Goal: Check status: Check status

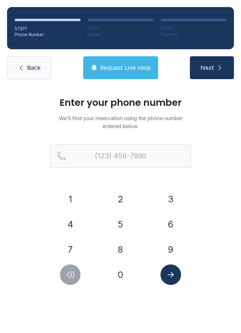
click at [119, 251] on button "8" at bounding box center [120, 249] width 21 height 21
click at [164, 216] on button "6" at bounding box center [170, 224] width 21 height 21
click at [69, 228] on button "4" at bounding box center [70, 224] width 21 height 21
click at [164, 198] on button "3" at bounding box center [170, 199] width 21 height 21
click at [66, 224] on button "4" at bounding box center [70, 224] width 21 height 21
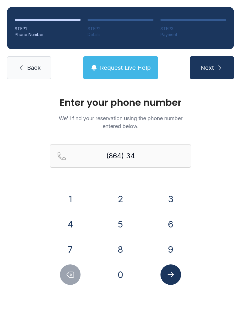
click at [167, 225] on button "6" at bounding box center [170, 224] width 21 height 21
click at [68, 221] on button "4" at bounding box center [70, 224] width 21 height 21
click at [69, 247] on button "7" at bounding box center [70, 249] width 21 height 21
click at [118, 226] on button "5" at bounding box center [120, 224] width 21 height 21
click at [164, 223] on button "6" at bounding box center [170, 224] width 21 height 21
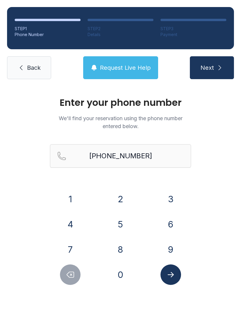
click at [172, 277] on icon "Submit lookup form" at bounding box center [170, 274] width 9 height 9
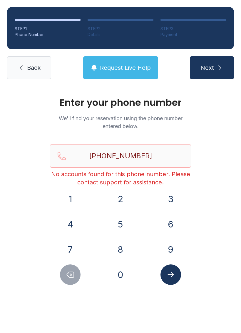
click at [66, 274] on icon "Delete number" at bounding box center [70, 274] width 9 height 9
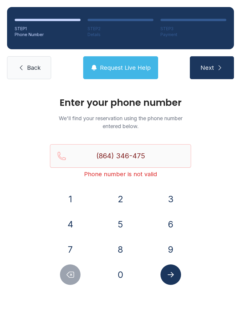
click at [117, 67] on span "Request Live Help" at bounding box center [125, 68] width 51 height 8
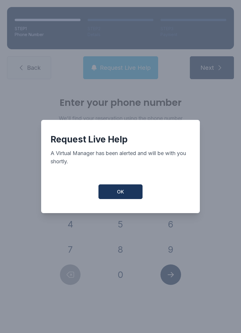
click at [116, 194] on button "OK" at bounding box center [120, 191] width 44 height 15
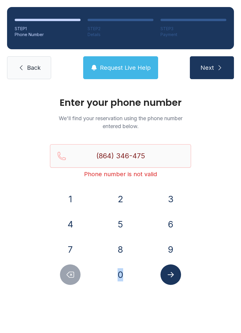
click at [65, 277] on button "Delete number" at bounding box center [70, 275] width 21 height 21
click at [72, 276] on icon "Delete number" at bounding box center [70, 275] width 7 height 6
click at [72, 280] on button "Delete number" at bounding box center [70, 275] width 21 height 21
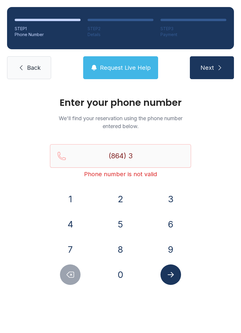
click at [71, 279] on icon "Delete number" at bounding box center [70, 274] width 9 height 9
click at [73, 280] on button "Delete number" at bounding box center [70, 275] width 21 height 21
type input "(8"
click at [73, 280] on button "Delete number" at bounding box center [70, 275] width 21 height 21
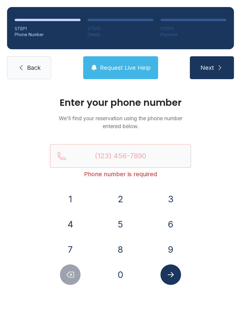
click at [71, 276] on icon "Delete number" at bounding box center [70, 274] width 9 height 9
click at [26, 63] on link "Back" at bounding box center [29, 67] width 44 height 23
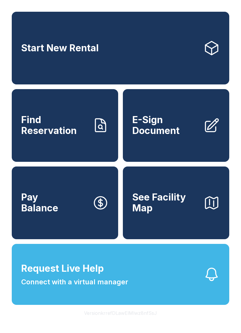
click at [109, 282] on span "Request Live Help Connect with a virtual manager" at bounding box center [74, 275] width 107 height 26
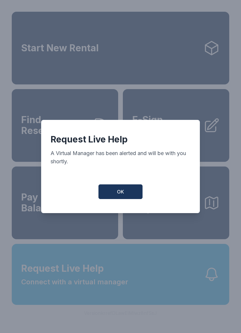
click at [119, 189] on button "OK" at bounding box center [120, 191] width 44 height 15
